Goal: Information Seeking & Learning: Check status

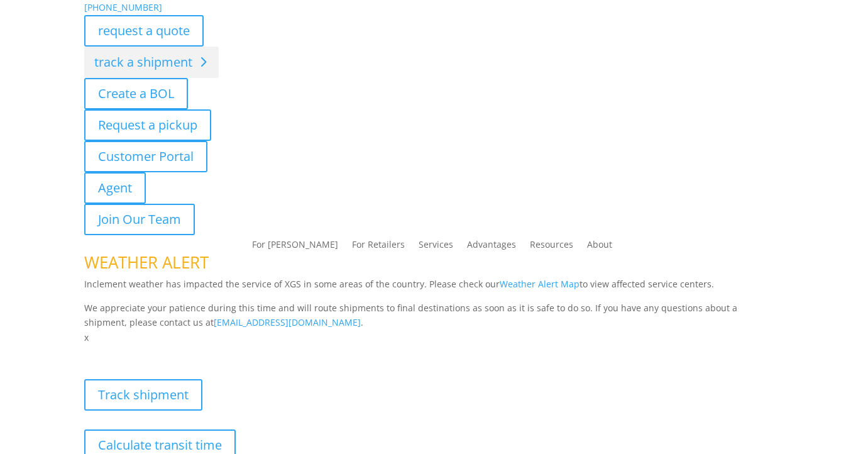
click at [181, 73] on link "track a shipment" at bounding box center [151, 61] width 134 height 31
click at [157, 66] on link "track a shipment" at bounding box center [151, 61] width 134 height 31
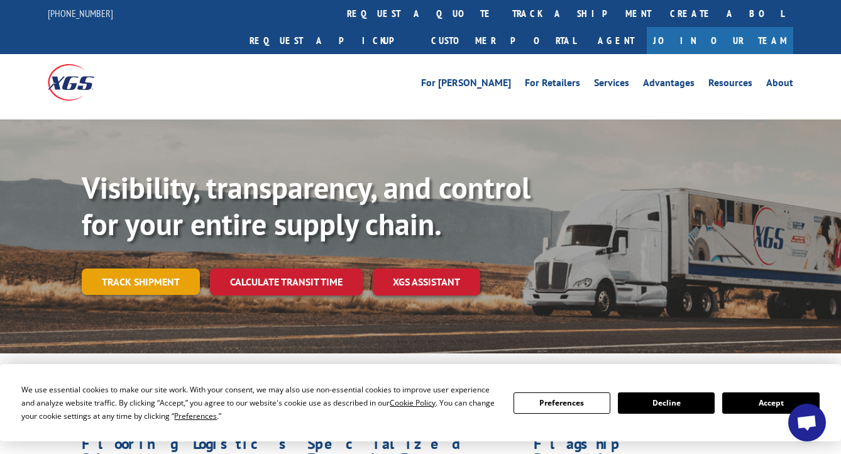
click at [157, 268] on link "Track shipment" at bounding box center [141, 281] width 118 height 26
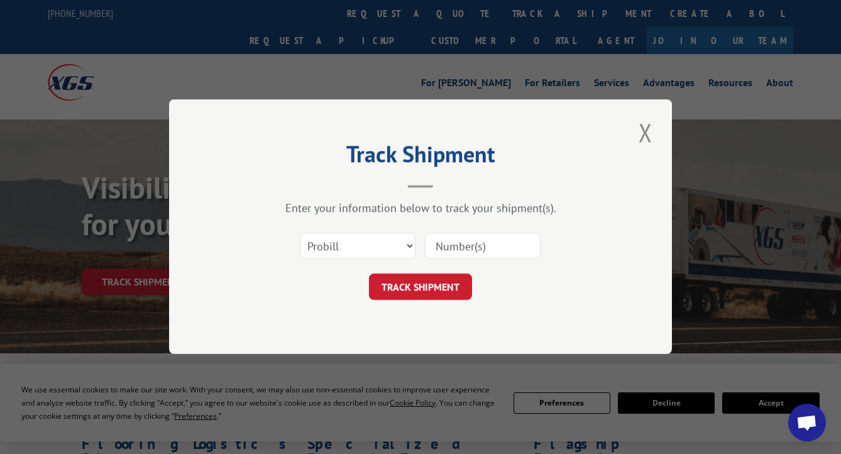
click at [447, 246] on input at bounding box center [483, 246] width 116 height 26
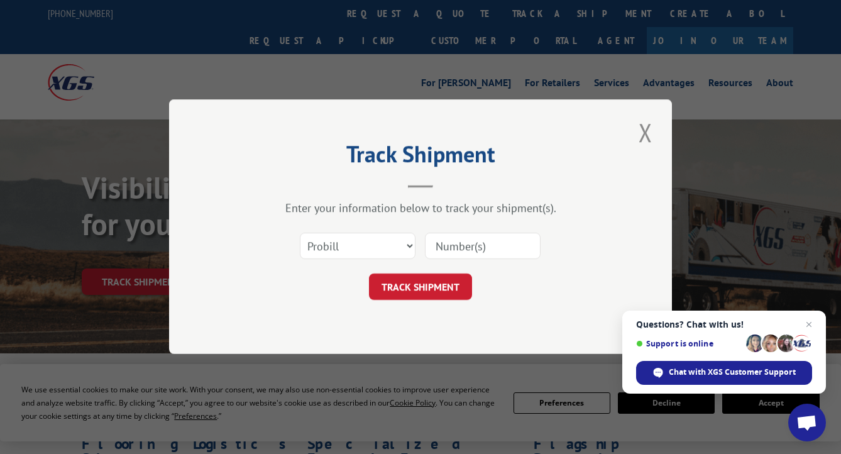
paste input "17512595"
type input "17512595"
click at [393, 248] on select "Select category... Probill BOL PO" at bounding box center [358, 246] width 116 height 26
click at [432, 290] on button "TRACK SHIPMENT" at bounding box center [420, 287] width 103 height 26
